Goal: Task Accomplishment & Management: Complete application form

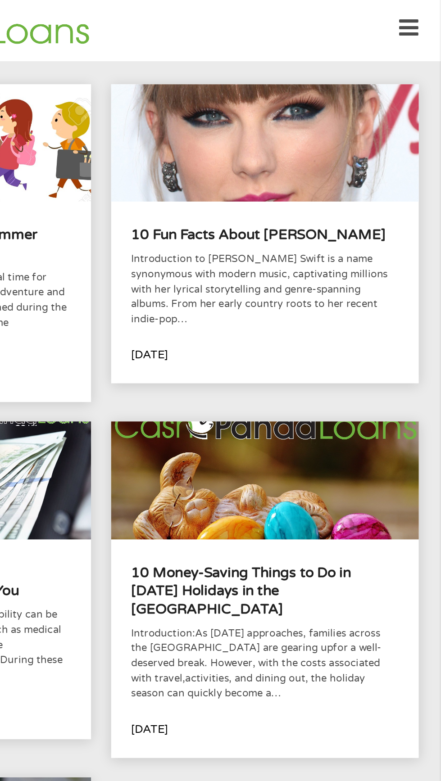
click at [425, 18] on icon at bounding box center [420, 21] width 13 height 22
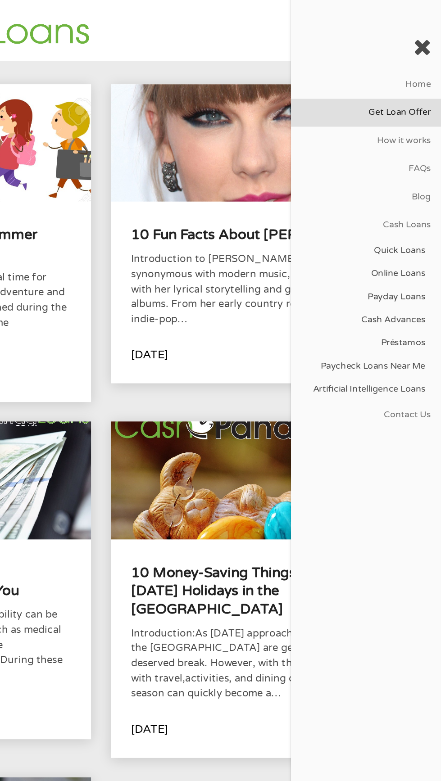
click at [433, 79] on link "Get Loan Offer" at bounding box center [392, 76] width 97 height 18
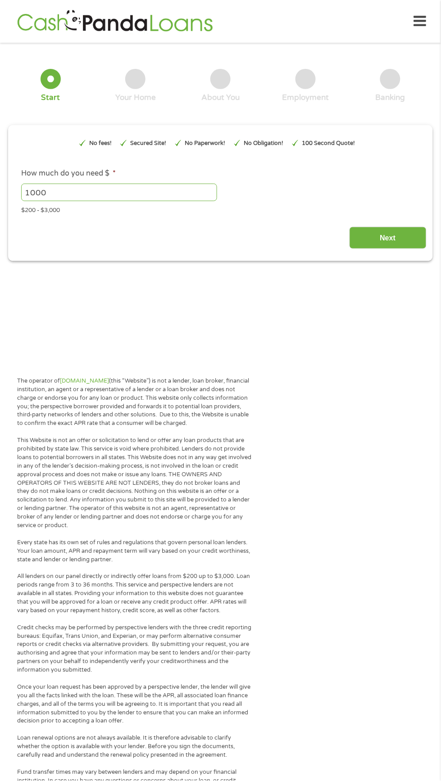
type input "EAIaIQobChMInNHz9uiQkAMVvUL_AR09eQkbEAAYAiAAEgJ1fvD_BwE"
click at [77, 194] on input "1000" at bounding box center [119, 192] width 196 height 17
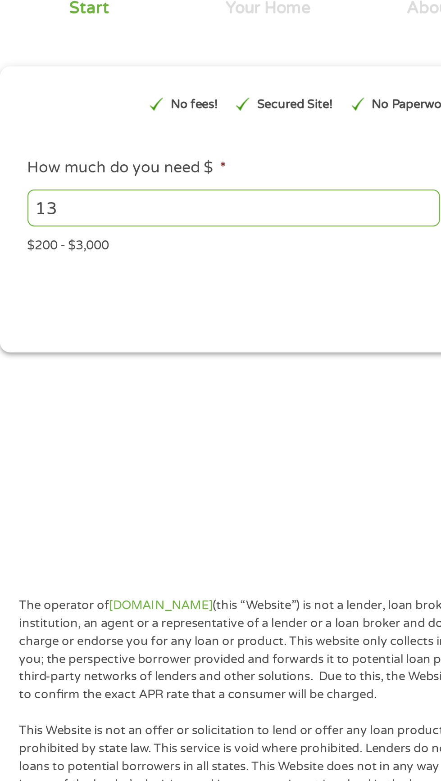
type input "1"
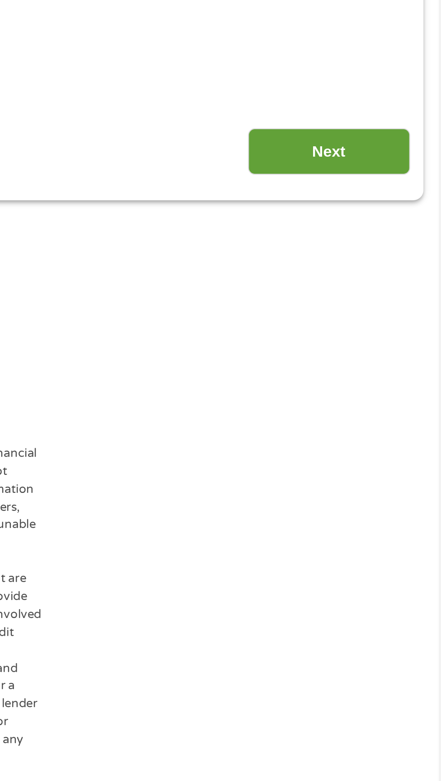
type input "300"
click at [395, 242] on input "Next" at bounding box center [387, 238] width 77 height 22
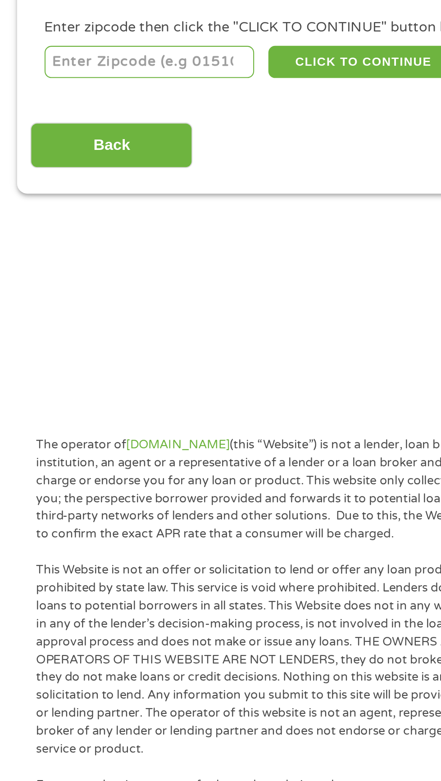
click at [45, 195] on input "number" at bounding box center [71, 195] width 100 height 15
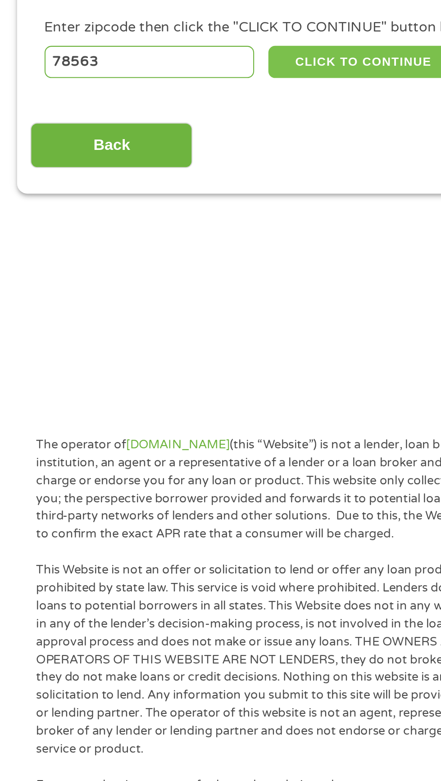
type input "78563"
click at [186, 195] on button "CLICK TO CONTINUE" at bounding box center [170, 195] width 87 height 15
type input "78563"
type input "Linn"
select select "Texas"
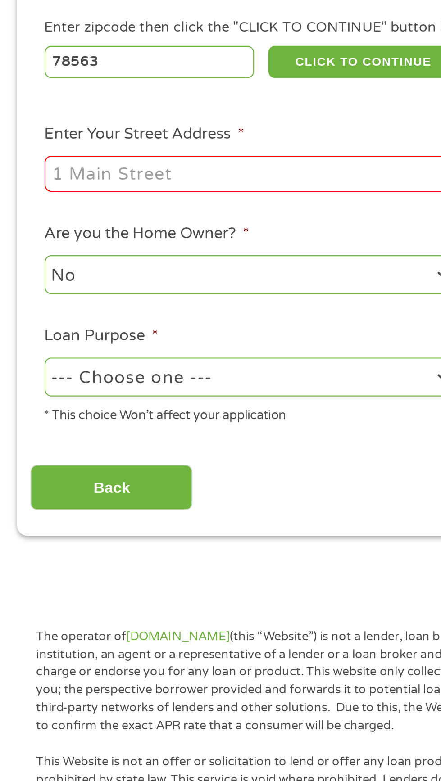
click at [39, 198] on input "78563" at bounding box center [71, 195] width 100 height 15
click at [41, 197] on input "78563" at bounding box center [71, 195] width 100 height 15
click at [37, 198] on input "78563" at bounding box center [71, 195] width 100 height 15
click at [35, 199] on input "78563" at bounding box center [71, 195] width 100 height 15
type input "70563"
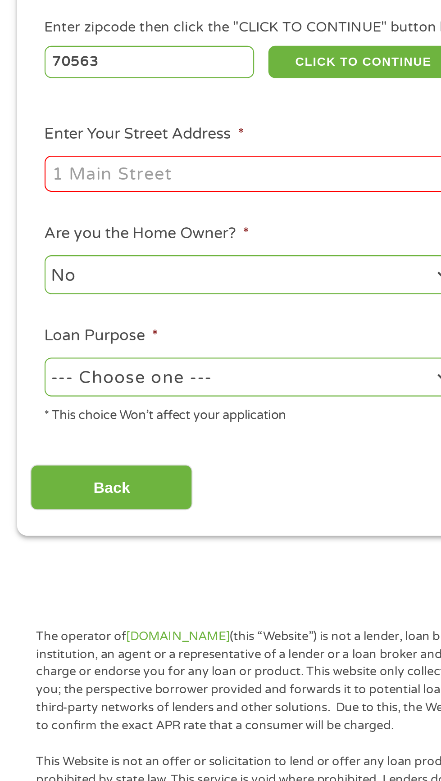
click at [133, 248] on input "Enter Your Street Address *" at bounding box center [117, 248] width 193 height 17
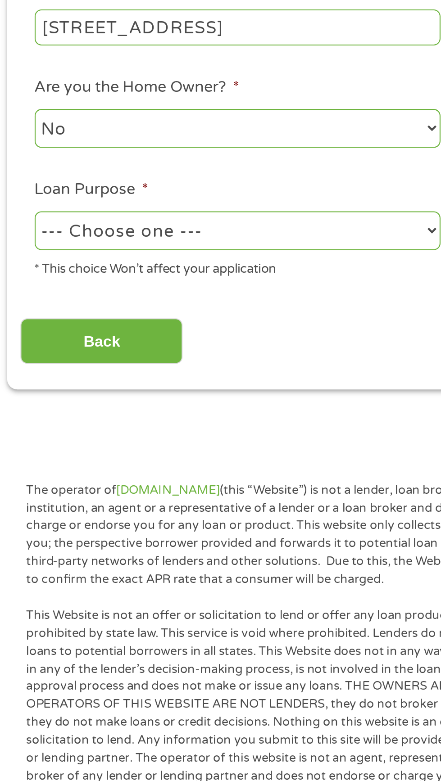
scroll to position [4, 0]
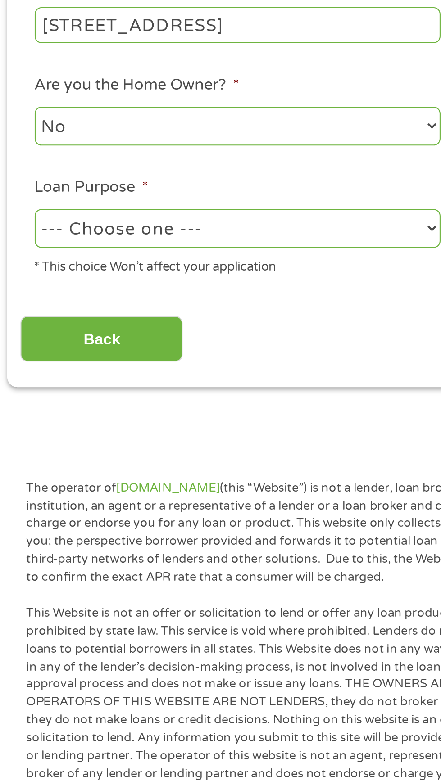
type input "607 magnolia ave"
click at [158, 344] on select "--- Choose one --- Pay Bills Debt Consolidation Home Improvement Major Purchase…" at bounding box center [117, 345] width 193 height 18
select select "other"
click at [21, 336] on select "--- Choose one --- Pay Bills Debt Consolidation Home Improvement Major Purchase…" at bounding box center [117, 345] width 193 height 18
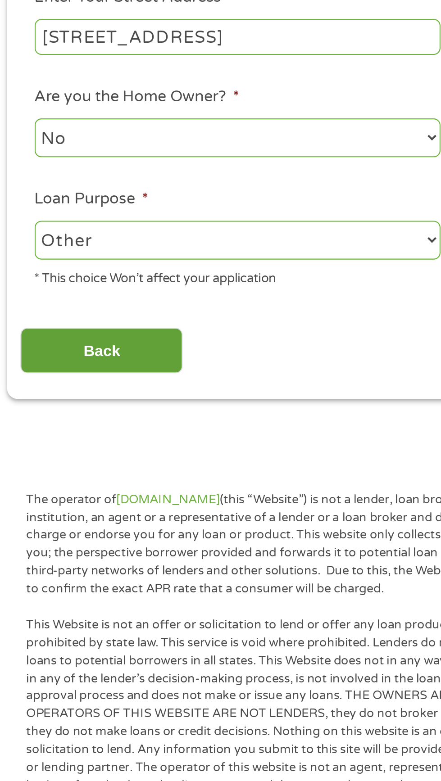
click at [72, 396] on input "Back" at bounding box center [52, 398] width 77 height 22
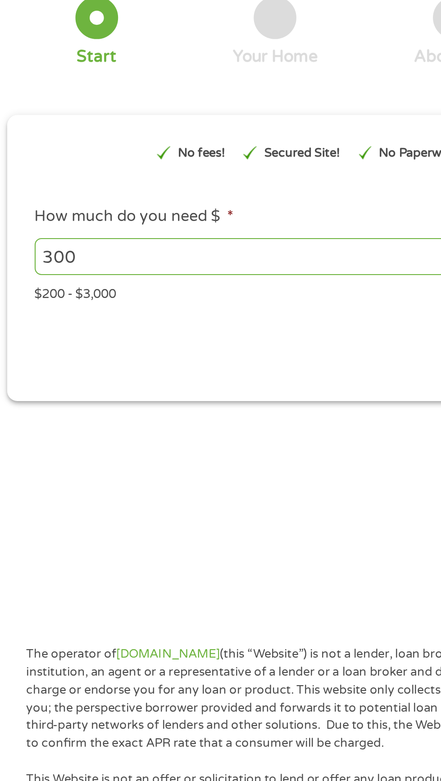
scroll to position [0, 0]
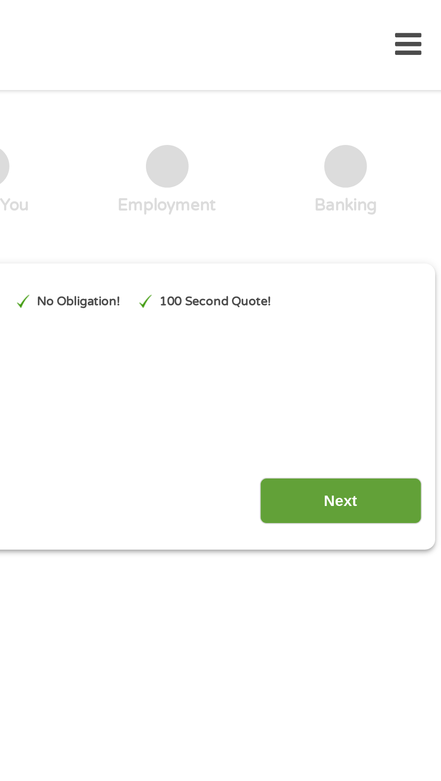
click at [377, 242] on input "Next" at bounding box center [387, 238] width 77 height 22
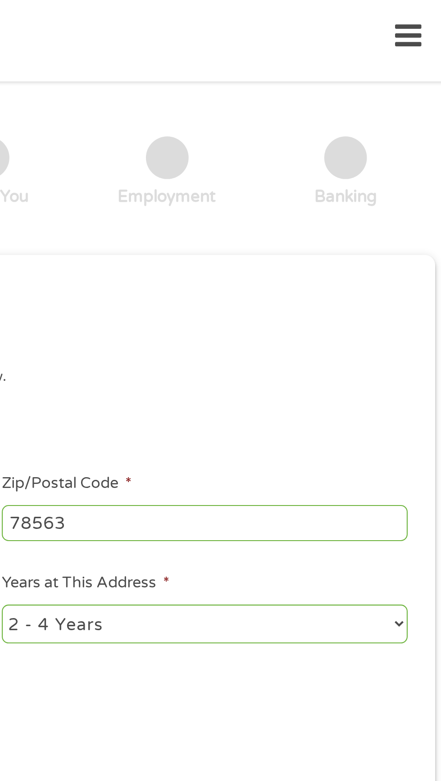
scroll to position [4, 4]
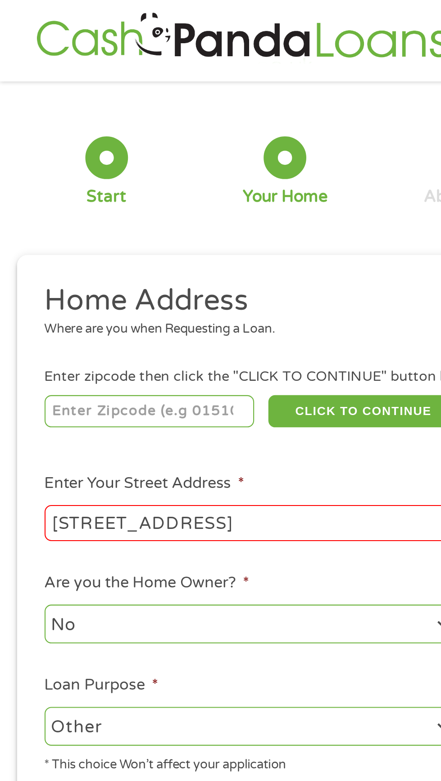
click at [130, 249] on input "607 magnolia ave" at bounding box center [117, 248] width 193 height 17
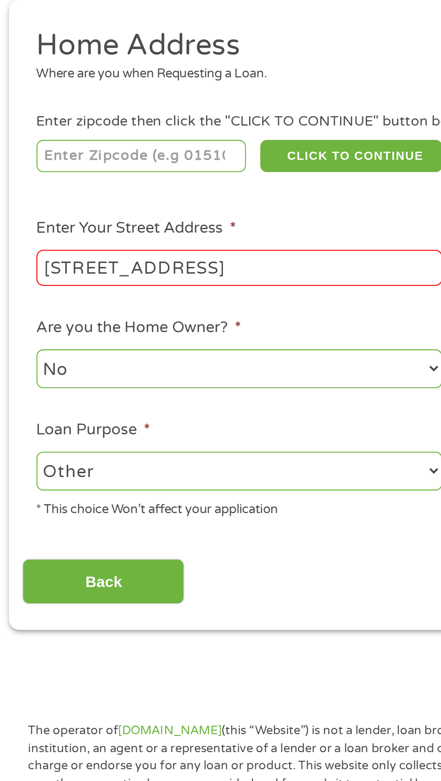
scroll to position [4, 0]
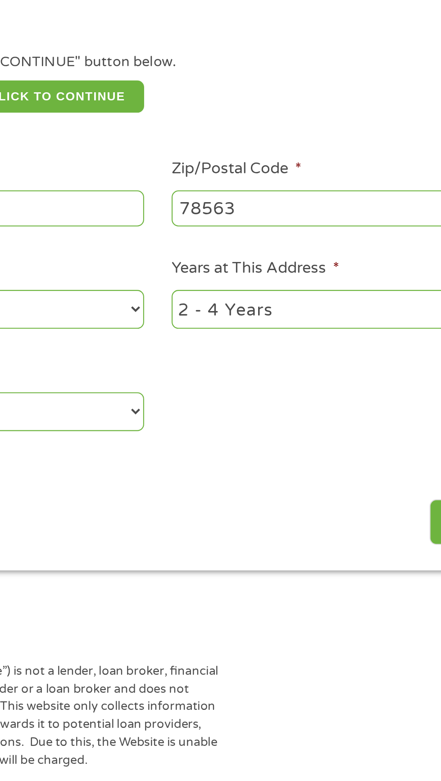
type input "607 magnolia ave new Iberia"
click at [238, 252] on input "78563" at bounding box center [323, 248] width 193 height 17
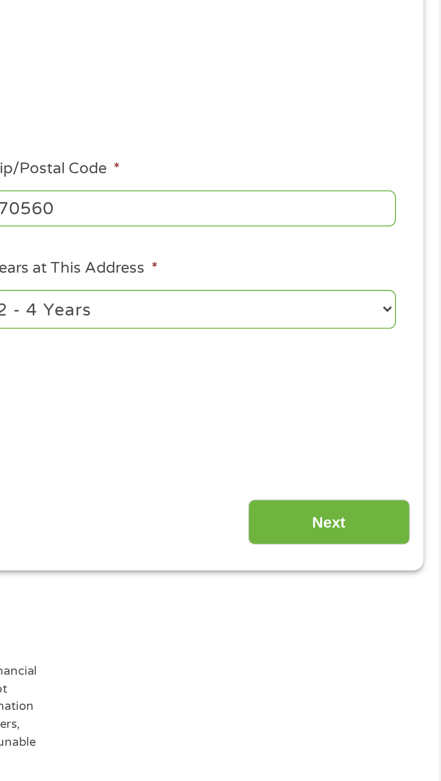
type input "70560"
click at [418, 298] on select "1 Year or less 1 - 2 Years 2 - 4 Years Over 4 Years" at bounding box center [323, 296] width 193 height 18
select select "60months"
click at [227, 288] on select "1 Year or less 1 - 2 Years 2 - 4 Years Over 4 Years" at bounding box center [323, 296] width 193 height 18
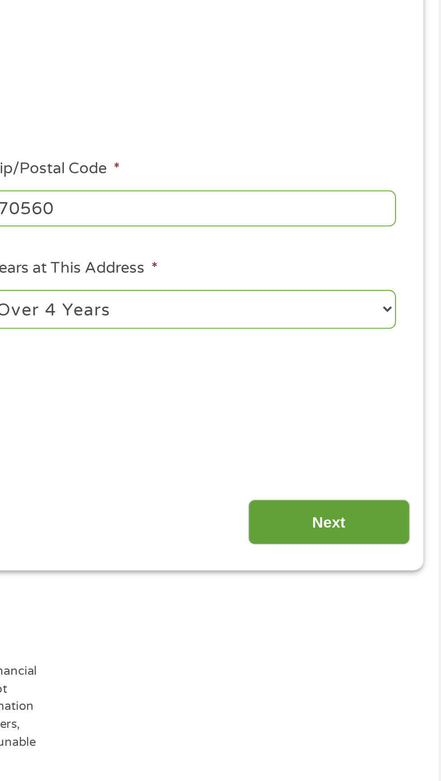
click at [398, 396] on input "Next" at bounding box center [387, 398] width 77 height 22
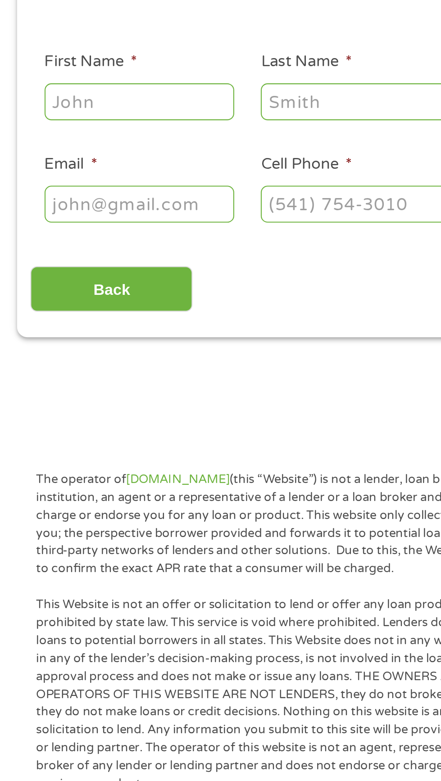
click at [37, 196] on input "First Name *" at bounding box center [66, 197] width 90 height 17
type input "Gra"
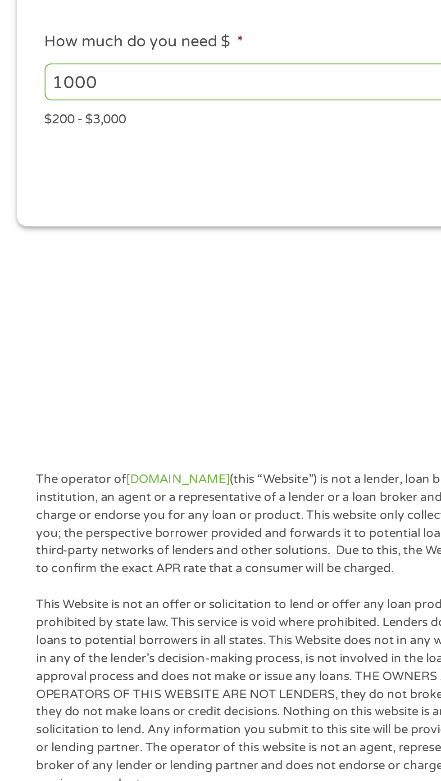
click at [73, 185] on input "1000" at bounding box center [119, 188] width 196 height 17
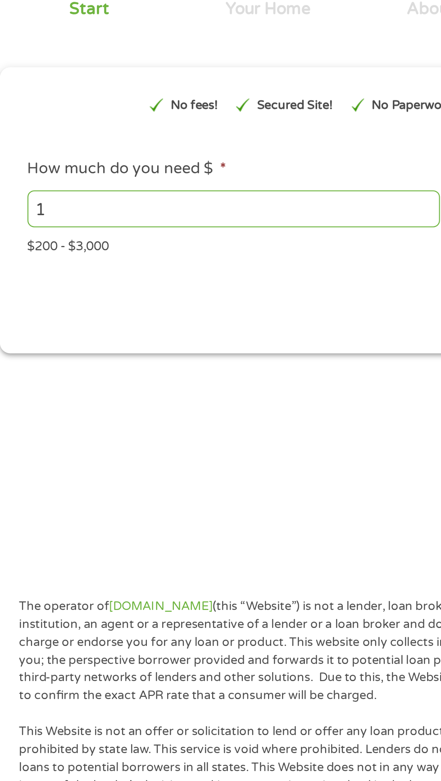
type input "1"
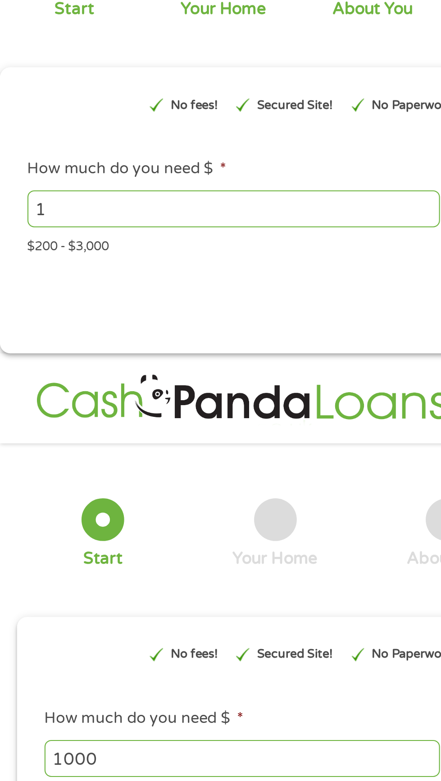
click at [53, 189] on input "1" at bounding box center [119, 188] width 196 height 17
type input "EAIaIQobChMInNHz9uiQkAMVvUL_AR09eQkbEAAYAiAAEgJ1fvD_BwE"
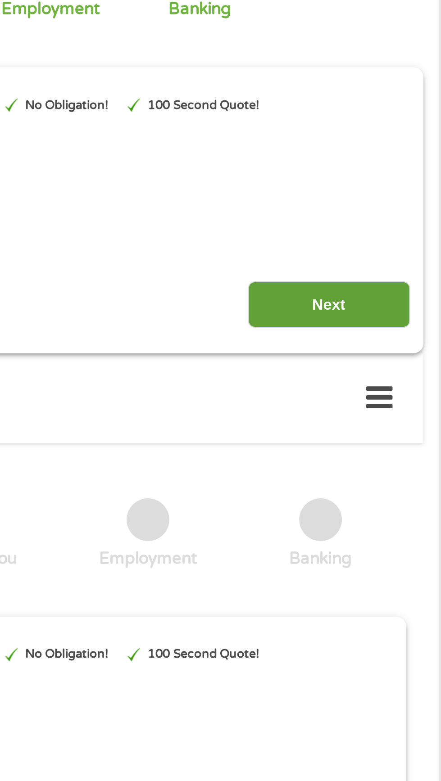
type input "300"
click at [398, 235] on input "Next" at bounding box center [387, 234] width 77 height 22
click at [394, 232] on input "Next" at bounding box center [387, 234] width 77 height 22
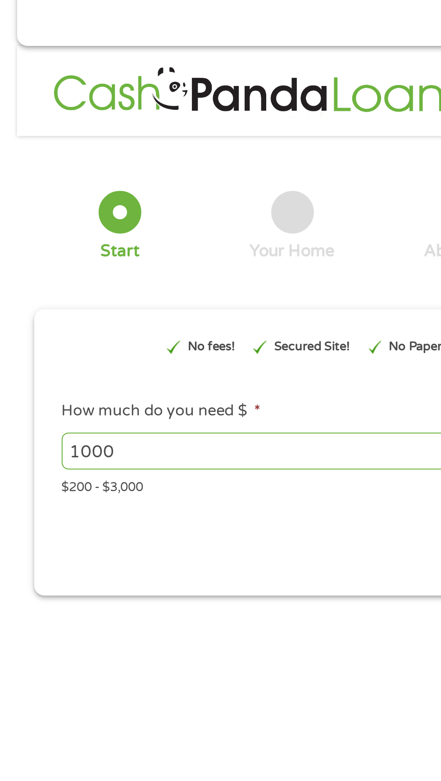
scroll to position [4, 0]
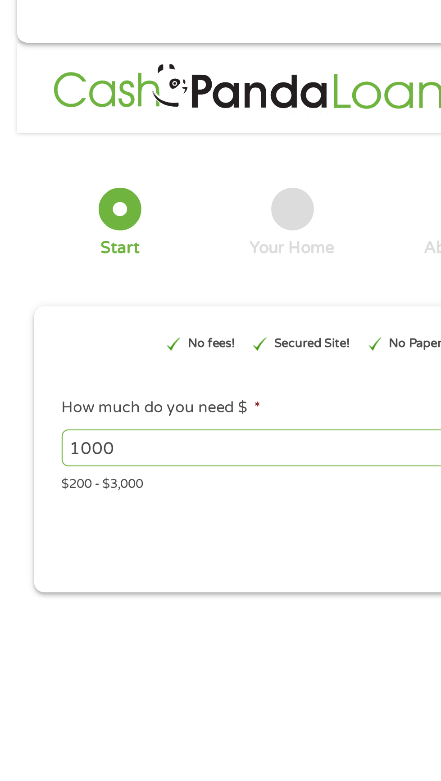
click at [71, 454] on input "1000" at bounding box center [123, 449] width 188 height 17
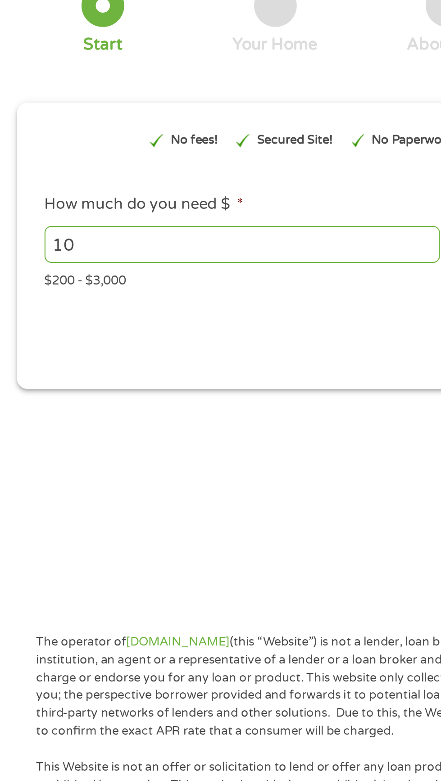
type input "1"
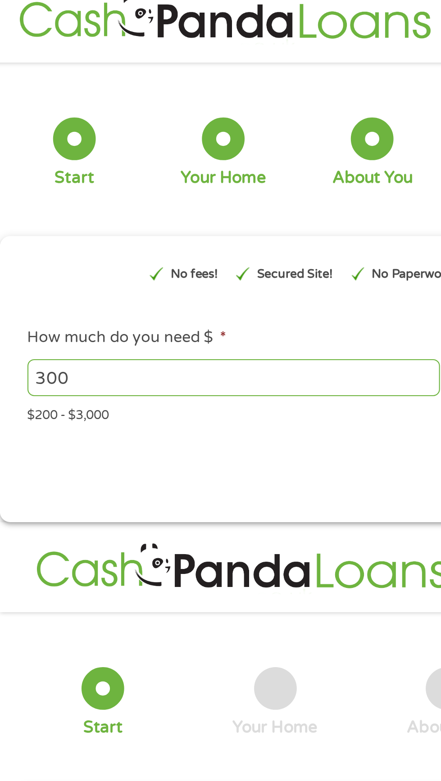
scroll to position [0, 0]
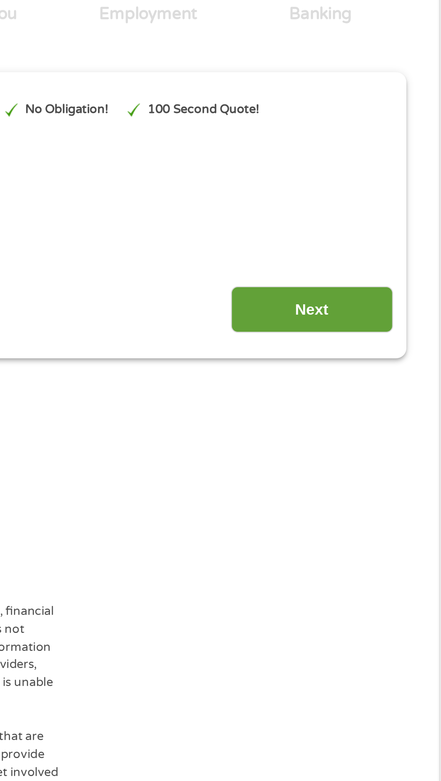
type input "300"
click at [394, 499] on input "Next" at bounding box center [379, 499] width 77 height 22
click at [385, 497] on input "Next" at bounding box center [379, 499] width 77 height 22
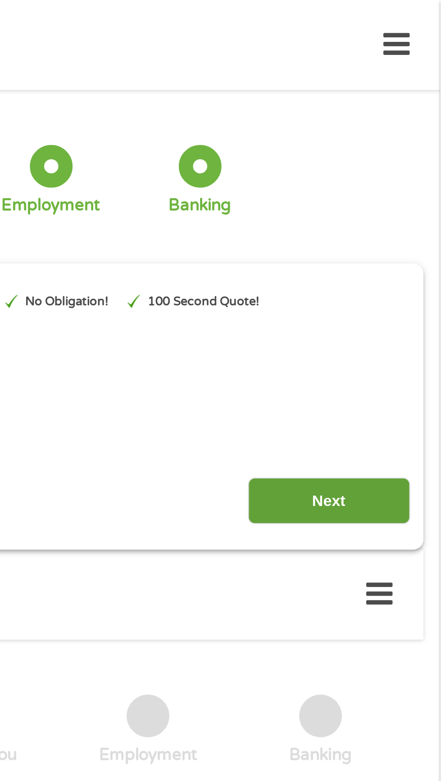
click at [400, 235] on input "Next" at bounding box center [387, 238] width 77 height 22
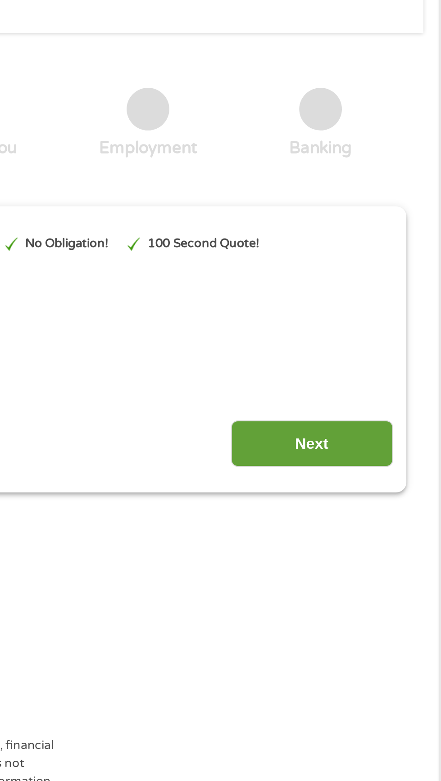
click at [382, 500] on input "Next" at bounding box center [379, 499] width 77 height 22
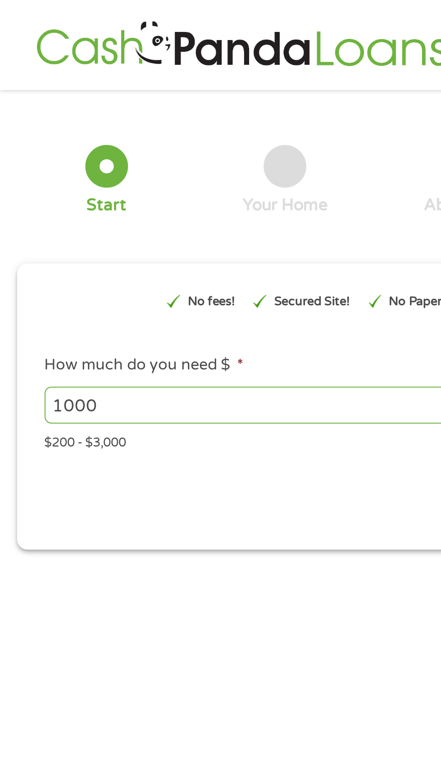
type input "EAIaIQobChMInNHz9uiQkAMVvUL_AR09eQkbEAAYAiAAEgJ1fvD_BwE"
click at [62, 197] on input "1000" at bounding box center [119, 192] width 196 height 17
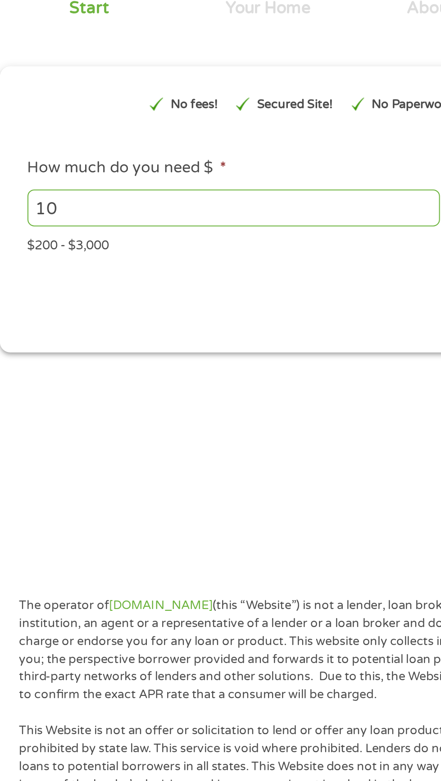
type input "1"
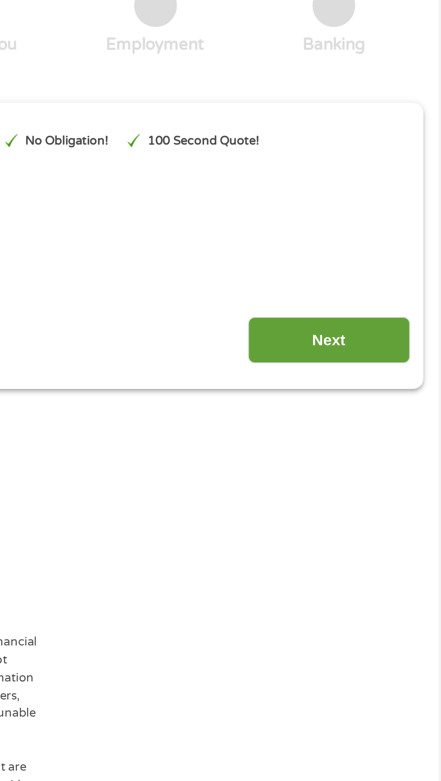
type input "300"
click at [403, 235] on input "Next" at bounding box center [387, 238] width 77 height 22
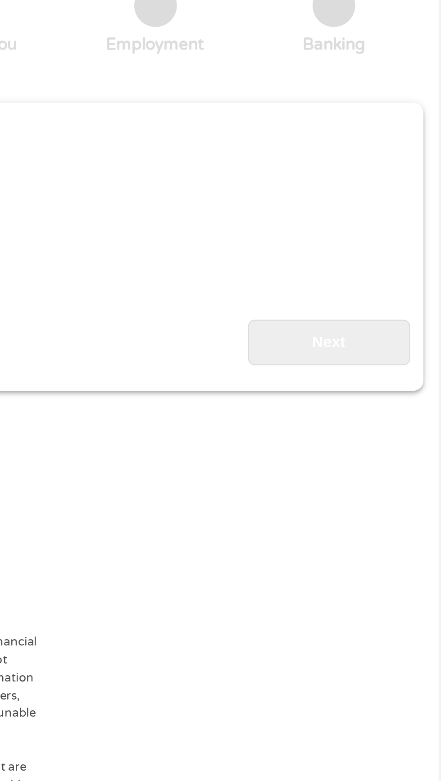
scroll to position [4, 0]
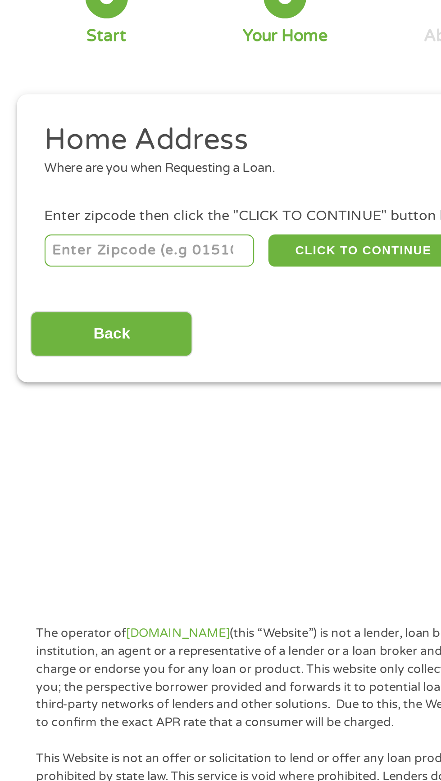
click at [69, 199] on input "number" at bounding box center [71, 195] width 100 height 15
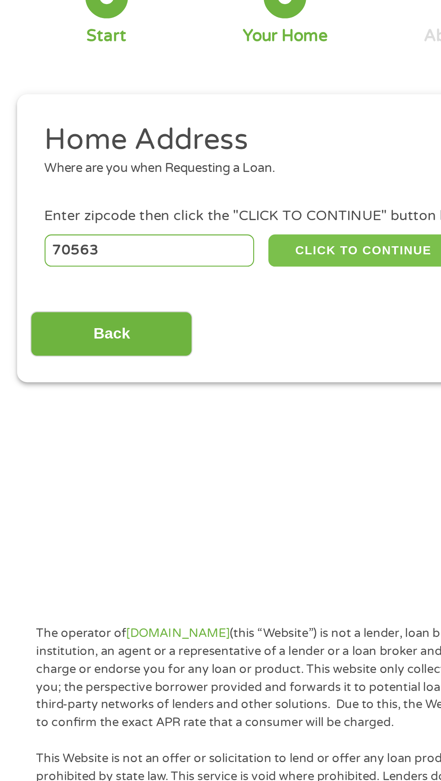
type input "70563"
click at [180, 195] on button "CLICK TO CONTINUE" at bounding box center [170, 195] width 87 height 15
type input "70563"
type input "New Iberia"
select select "Louisiana"
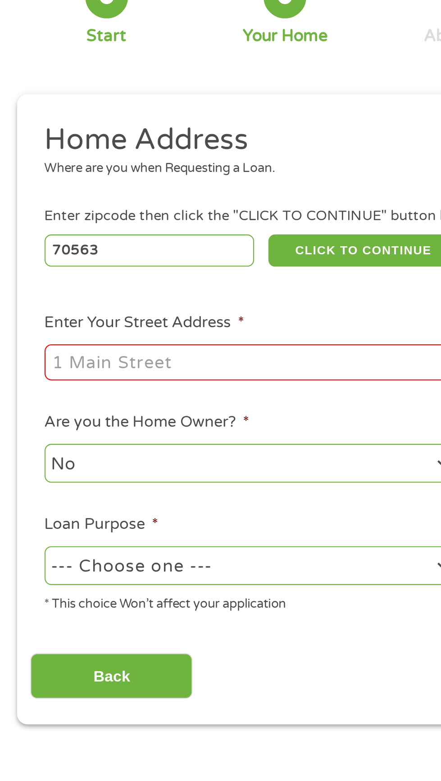
click at [147, 246] on input "Enter Your Street Address *" at bounding box center [117, 248] width 193 height 17
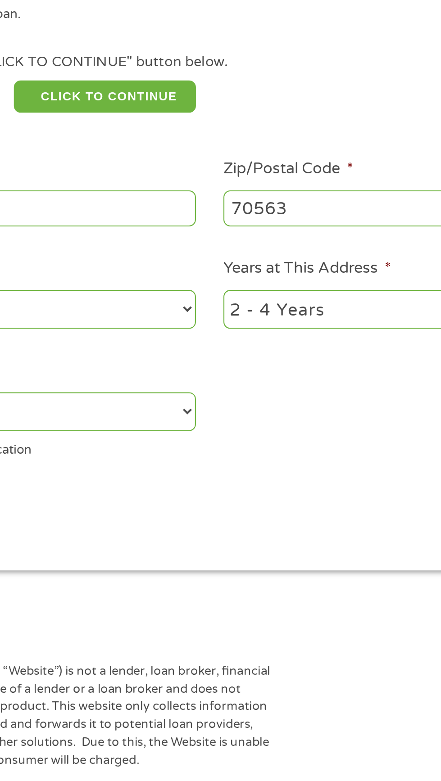
type input "607 magnolia ave"
click at [208, 297] on select "No Yes" at bounding box center [117, 296] width 193 height 18
select select "yes"
click at [21, 288] on select "No Yes" at bounding box center [117, 296] width 193 height 18
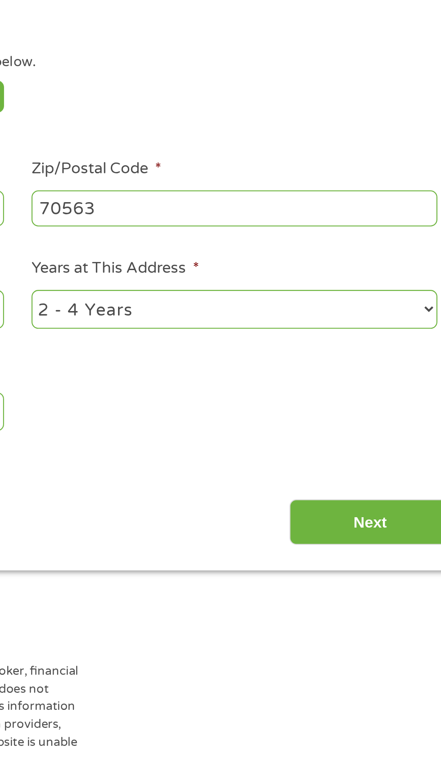
click at [396, 300] on select "1 Year or less 1 - 2 Years 2 - 4 Years Over 4 Years" at bounding box center [323, 296] width 193 height 18
select select "60months"
click at [227, 288] on select "1 Year or less 1 - 2 Years 2 - 4 Years Over 4 Years" at bounding box center [323, 296] width 193 height 18
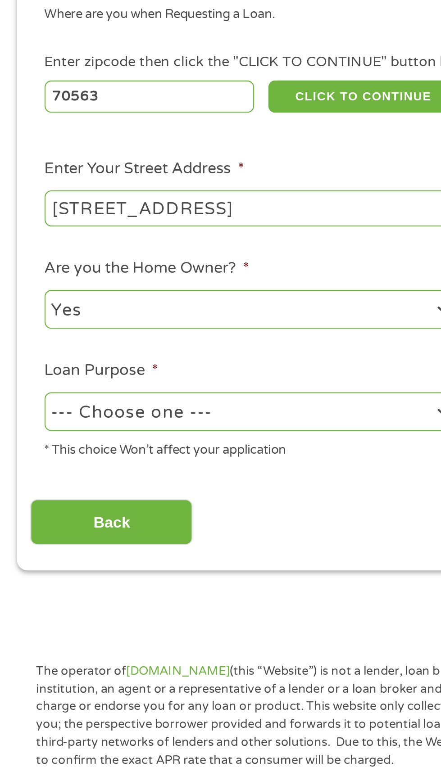
click at [122, 347] on select "--- Choose one --- Pay Bills Debt Consolidation Home Improvement Major Purchase…" at bounding box center [117, 345] width 193 height 18
select select "other"
click at [21, 336] on select "--- Choose one --- Pay Bills Debt Consolidation Home Improvement Major Purchase…" at bounding box center [117, 345] width 193 height 18
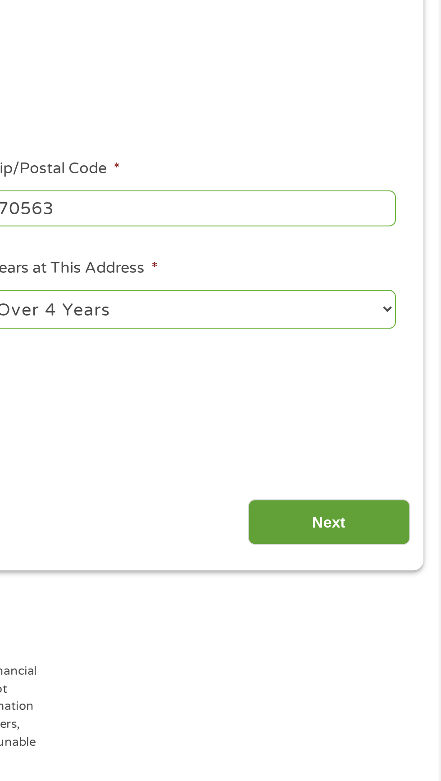
click at [403, 399] on input "Next" at bounding box center [387, 398] width 77 height 22
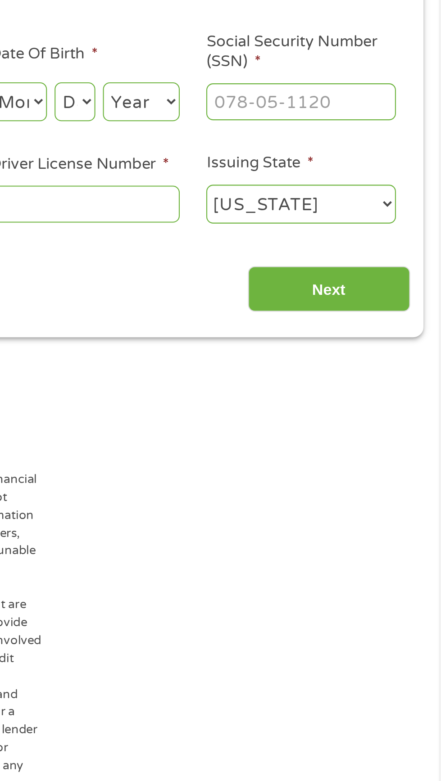
scroll to position [4, 4]
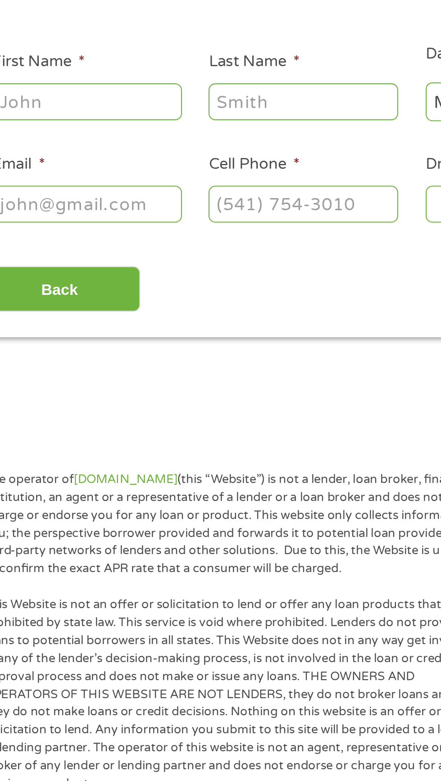
click at [86, 198] on input "First Name *" at bounding box center [66, 197] width 90 height 17
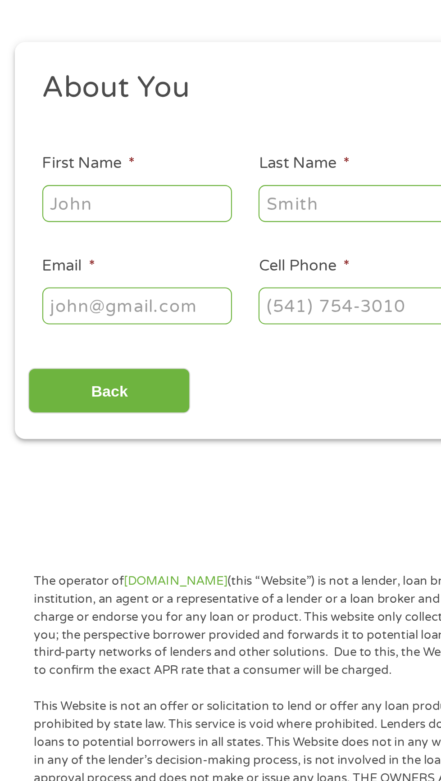
scroll to position [4, 0]
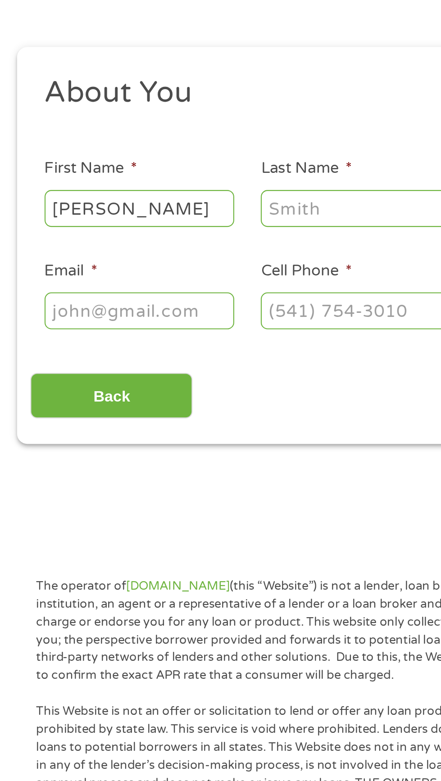
type input "[PERSON_NAME]"
click at [163, 193] on input "Last Name *" at bounding box center [169, 197] width 90 height 17
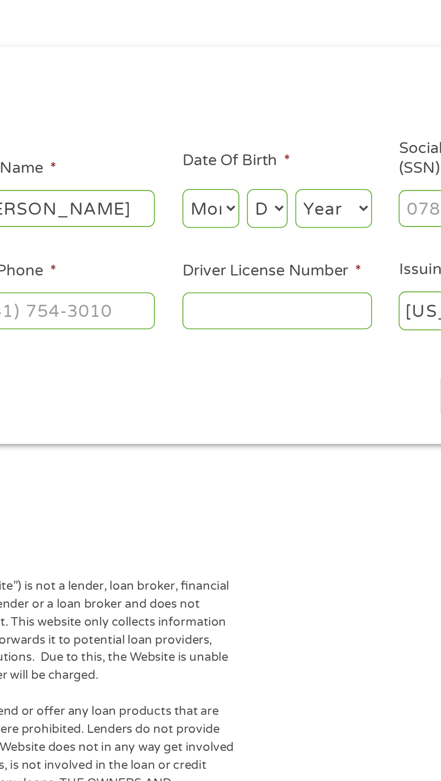
type input "[PERSON_NAME]"
click at [246, 199] on select "Month 1 2 3 4 5 6 7 8 9 10 11 12" at bounding box center [240, 198] width 27 height 18
select select "10"
click at [227, 189] on select "Month 1 2 3 4 5 6 7 8 9 10 11 12" at bounding box center [240, 198] width 27 height 18
click at [274, 199] on select "Day 1 2 3 4 5 6 7 8 9 10 11 12 13 14 15 16 17 18 19 20 21 22 23 24 25 26 27 28 …" at bounding box center [267, 198] width 19 height 18
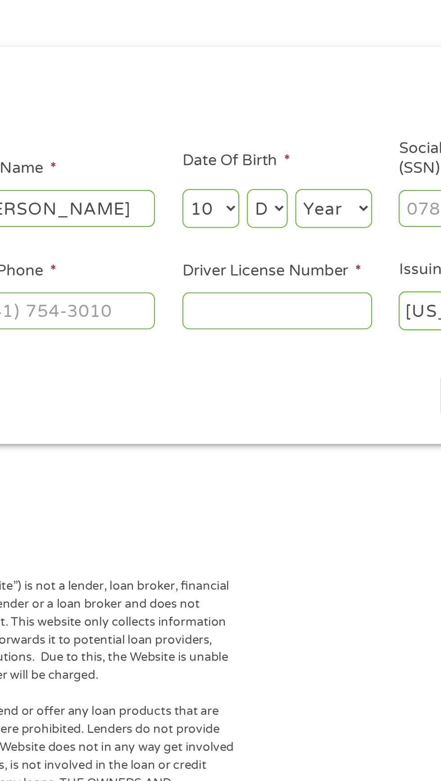
select select "17"
click at [258, 189] on select "Day 1 2 3 4 5 6 7 8 9 10 11 12 13 14 15 16 17 18 19 20 21 22 23 24 25 26 27 28 …" at bounding box center [267, 198] width 19 height 18
click at [306, 200] on select "Year 2007 2006 2005 2004 2003 2002 2001 2000 1999 1998 1997 1996 1995 1994 1993…" at bounding box center [299, 198] width 36 height 18
select select "1980"
click at [281, 189] on select "Year 2007 2006 2005 2004 2003 2002 2001 2000 1999 1998 1997 1996 1995 1994 1993…" at bounding box center [299, 198] width 36 height 18
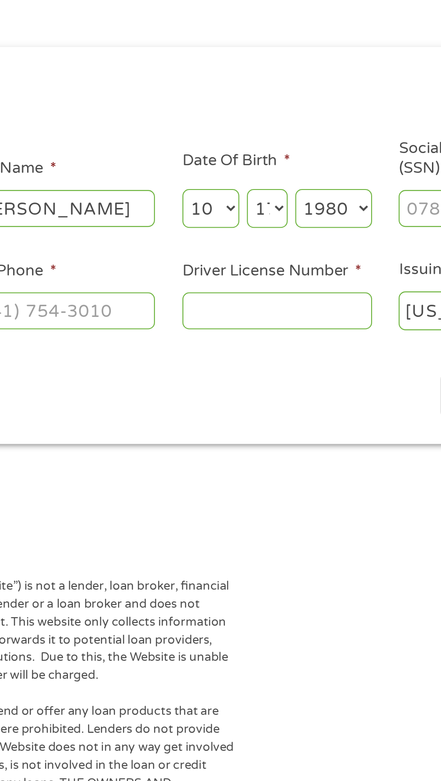
click at [271, 203] on select "Day 1 2 3 4 5 6 7 8 9 10 11 12 13 14 15 16 17 18 19 20 21 22 23 24 25 26 27 28 …" at bounding box center [267, 198] width 19 height 18
click at [258, 189] on select "Day 1 2 3 4 5 6 7 8 9 10 11 12 13 14 15 16 17 18 19 20 21 22 23 24 25 26 27 28 …" at bounding box center [267, 198] width 19 height 18
click at [271, 203] on select "Day 1 2 3 4 5 6 7 8 9 10 11 12 13 14 15 16 17 18 19 20 21 22 23 24 25 26 27 28 …" at bounding box center [267, 198] width 19 height 18
click at [258, 189] on select "Day 1 2 3 4 5 6 7 8 9 10 11 12 13 14 15 16 17 18 19 20 21 22 23 24 25 26 27 28 …" at bounding box center [267, 198] width 19 height 18
click at [271, 199] on select "Day 1 2 3 4 5 6 7 8 9 10 11 12 13 14 15 16 17 18 19 20 21 22 23 24 25 26 27 28 …" at bounding box center [267, 198] width 19 height 18
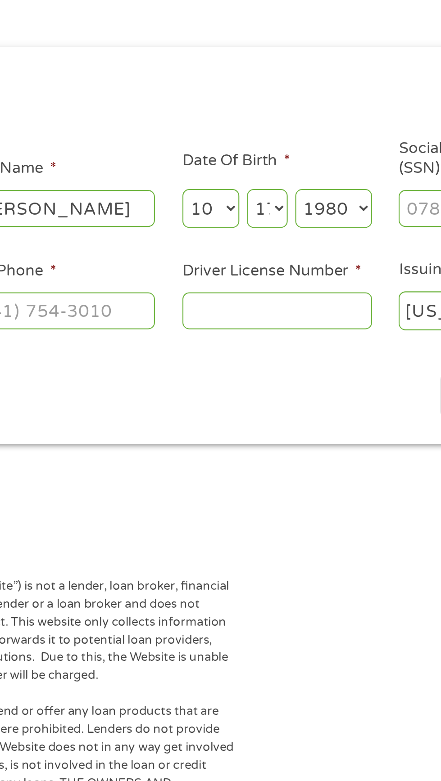
click at [258, 189] on select "Day 1 2 3 4 5 6 7 8 9 10 11 12 13 14 15 16 17 18 19 20 21 22 23 24 25 26 27 28 …" at bounding box center [267, 198] width 19 height 18
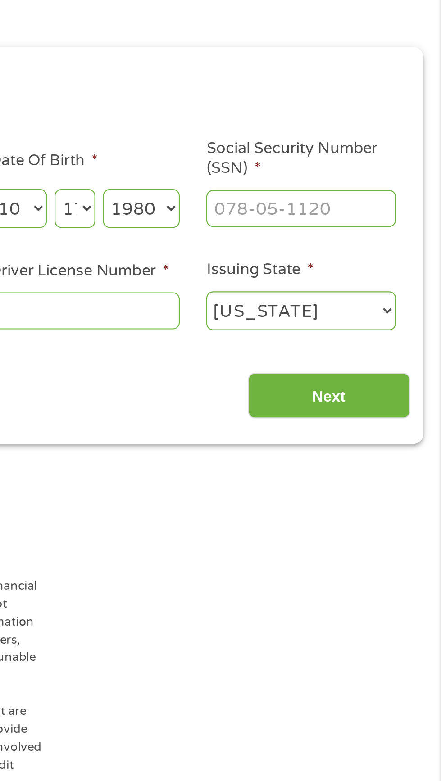
click at [371, 200] on input "Social Security Number (SSN) *" at bounding box center [375, 197] width 90 height 17
type input "436-57-6050"
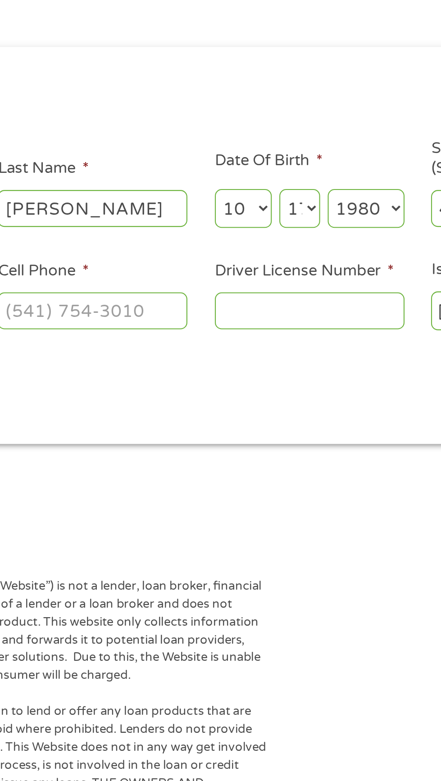
click at [182, 251] on input "Cell Phone *" at bounding box center [169, 246] width 90 height 17
type input "(___) ___-____"
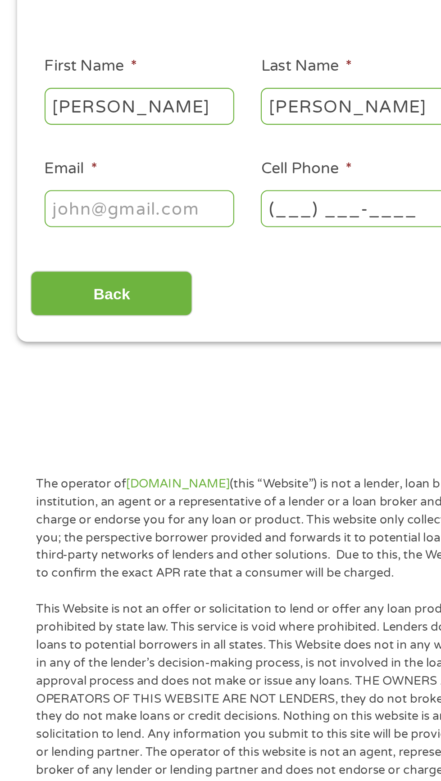
click at [73, 249] on input "Email *" at bounding box center [66, 246] width 90 height 17
type input "[EMAIL_ADDRESS][DOMAIN_NAME]"
click at [175, 244] on input "Cell Phone *" at bounding box center [169, 246] width 90 height 17
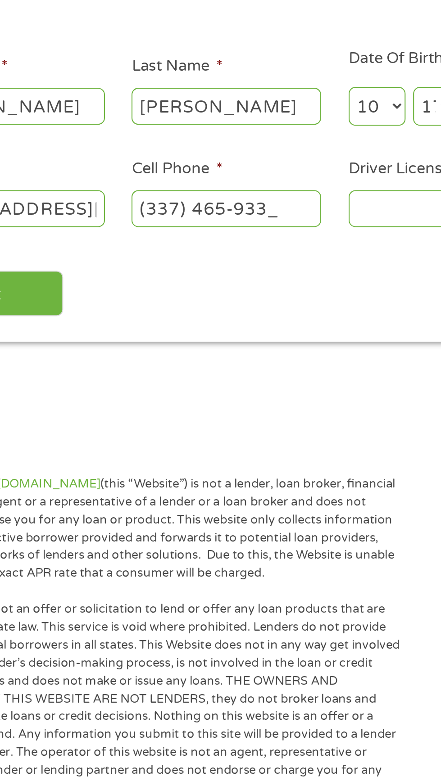
type input "[PHONE_NUMBER]"
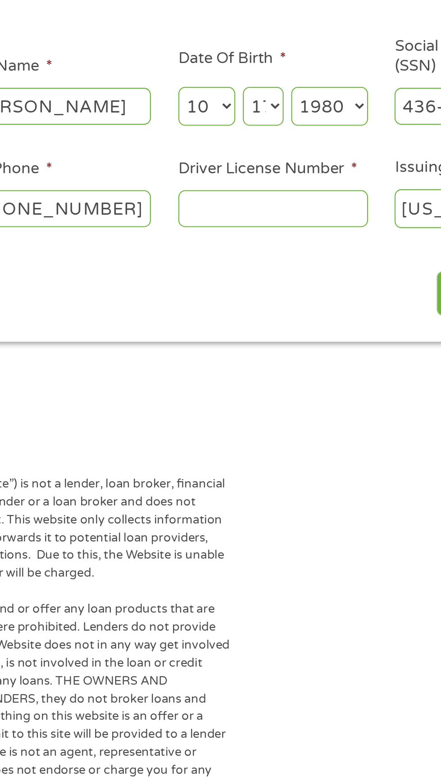
click at [282, 250] on input "Driver License Number *" at bounding box center [272, 246] width 90 height 17
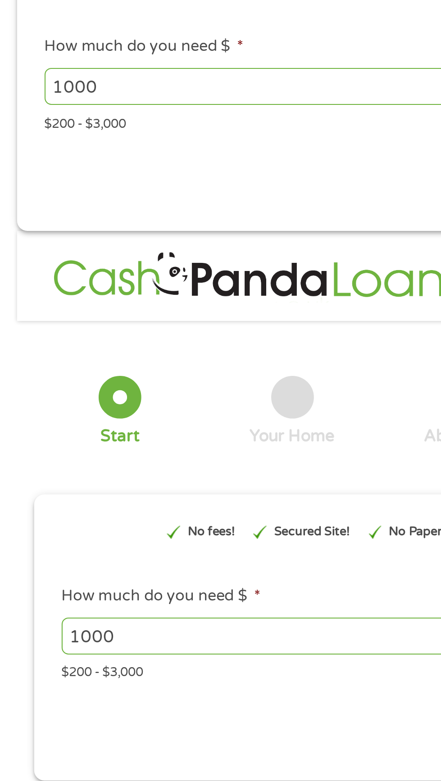
type input "EAIaIQobChMInNHz9uiQkAMVvUL_AR09eQkbEAAYAiAAEgJ1fvD_BwE"
click at [110, 447] on input "1000" at bounding box center [123, 449] width 188 height 17
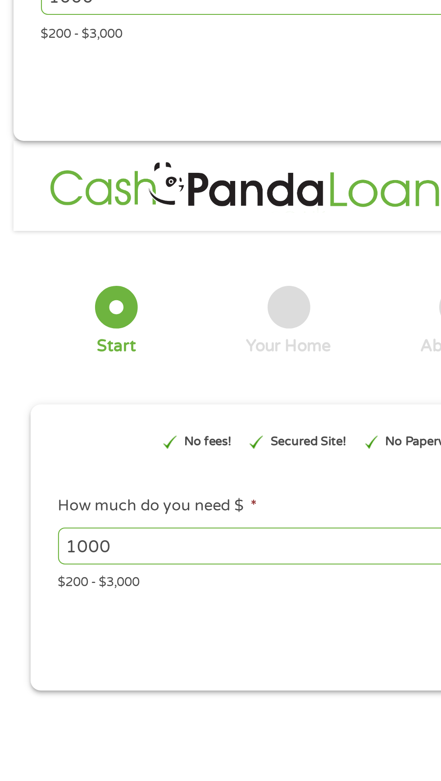
scroll to position [4, 0]
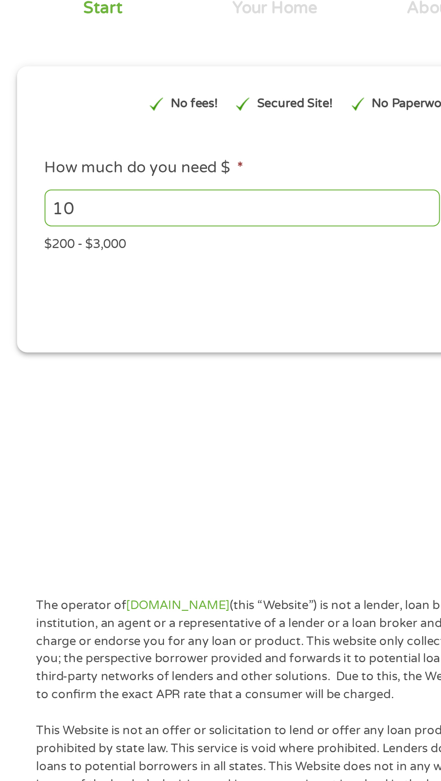
type input "1"
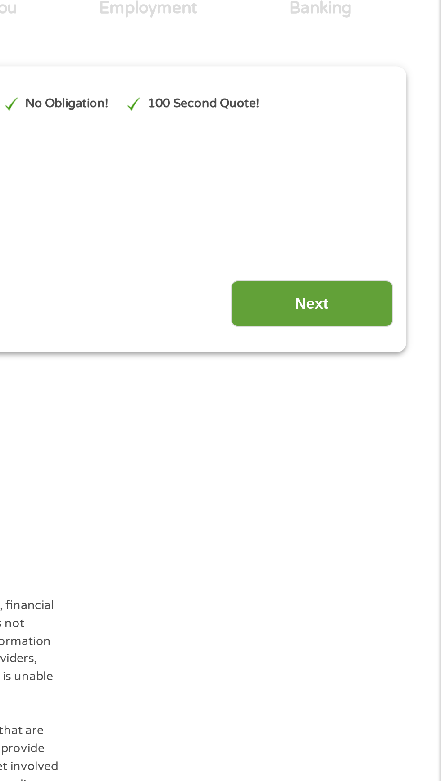
type input "300"
click at [390, 494] on input "Next" at bounding box center [379, 495] width 77 height 22
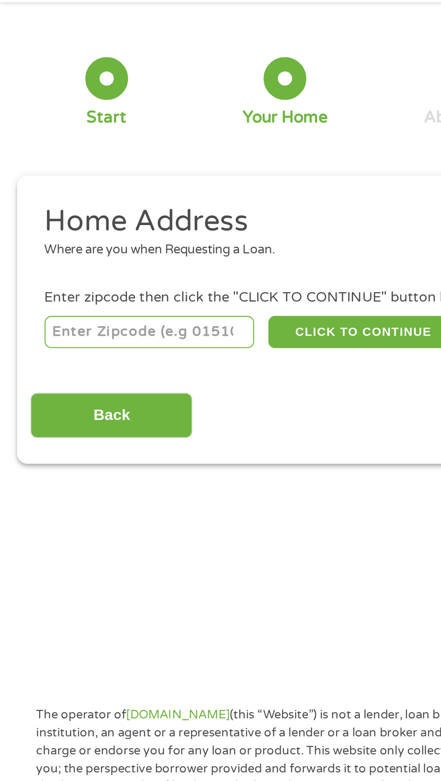
scroll to position [0, 0]
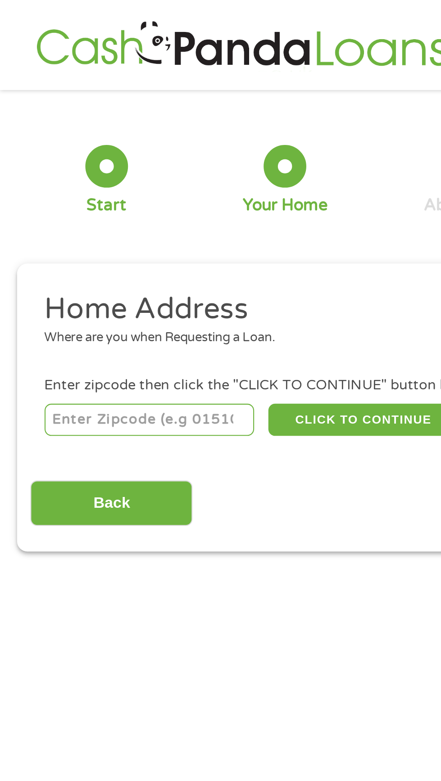
click at [143, 162] on div "Where are you when Requesting a Loan." at bounding box center [217, 160] width 392 height 9
click at [84, 203] on input "number" at bounding box center [71, 199] width 100 height 15
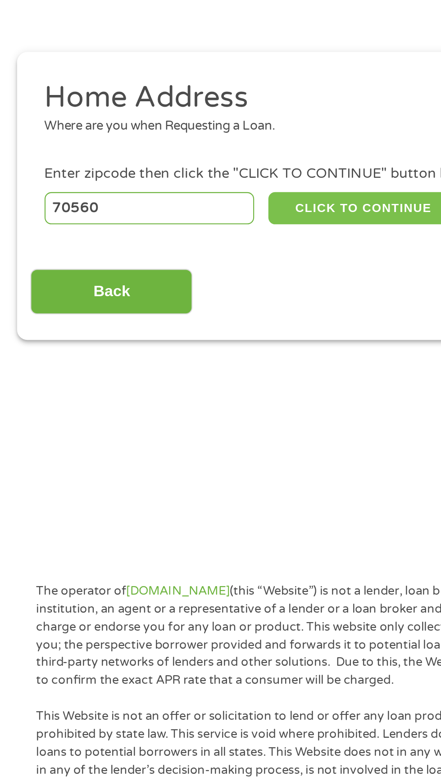
type input "70560"
click at [182, 192] on button "CLICK TO CONTINUE" at bounding box center [170, 199] width 87 height 15
type input "70560"
type input "New Iberia"
select select "[US_STATE]"
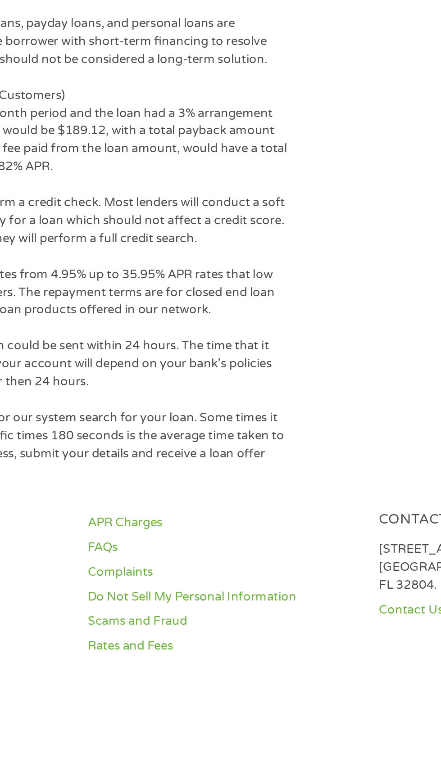
scroll to position [531, 0]
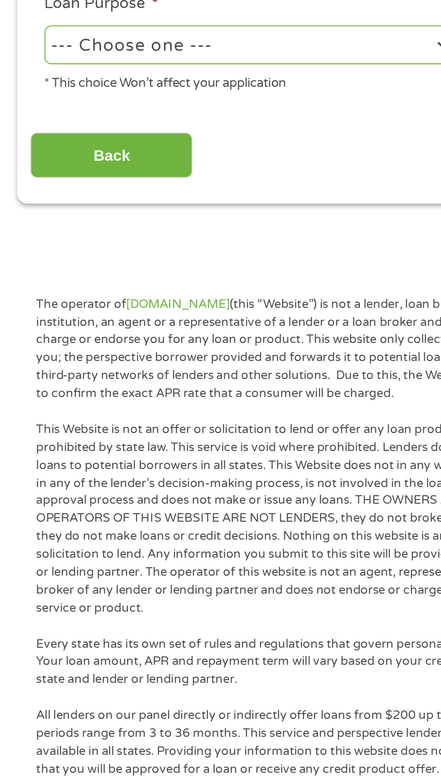
scroll to position [0, 0]
